Goal: Find contact information: Find contact information

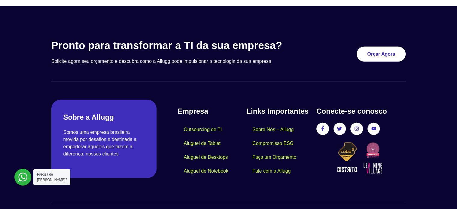
scroll to position [1794, 0]
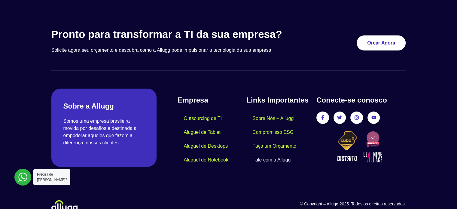
click at [274, 153] on link "Fale com a Allugg" at bounding box center [271, 160] width 50 height 14
